Goal: Task Accomplishment & Management: Use online tool/utility

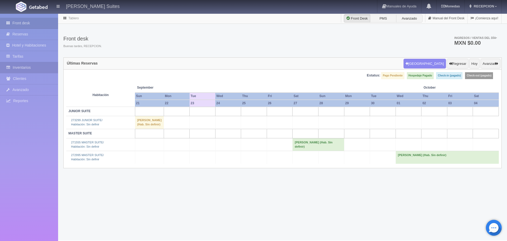
click at [32, 67] on link "Inventarios" at bounding box center [29, 67] width 58 height 11
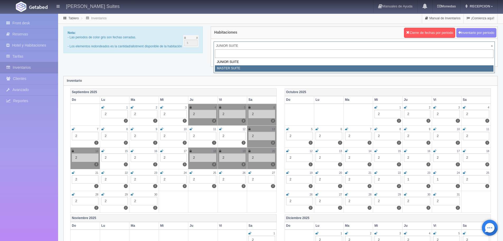
select select "305"
